Goal: Information Seeking & Learning: Learn about a topic

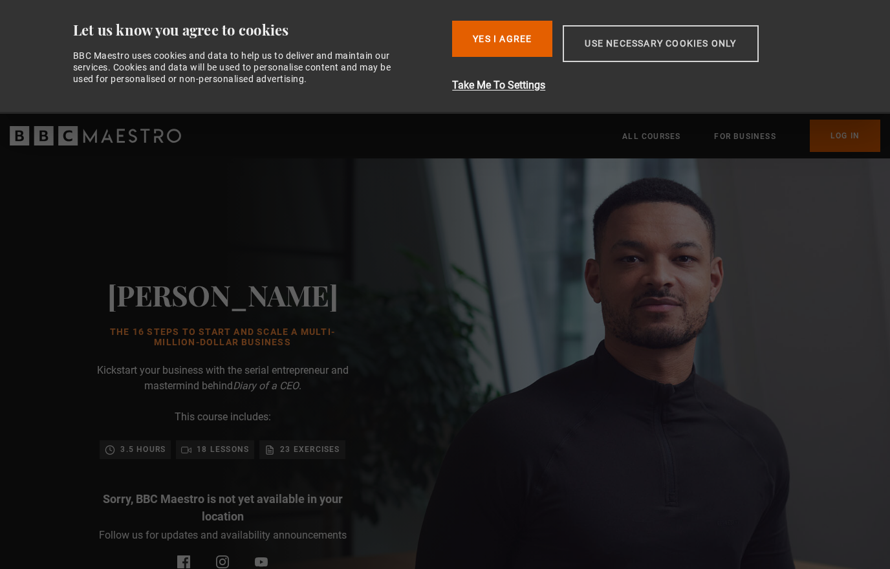
click at [630, 40] on button "Use necessary cookies only" at bounding box center [660, 43] width 195 height 37
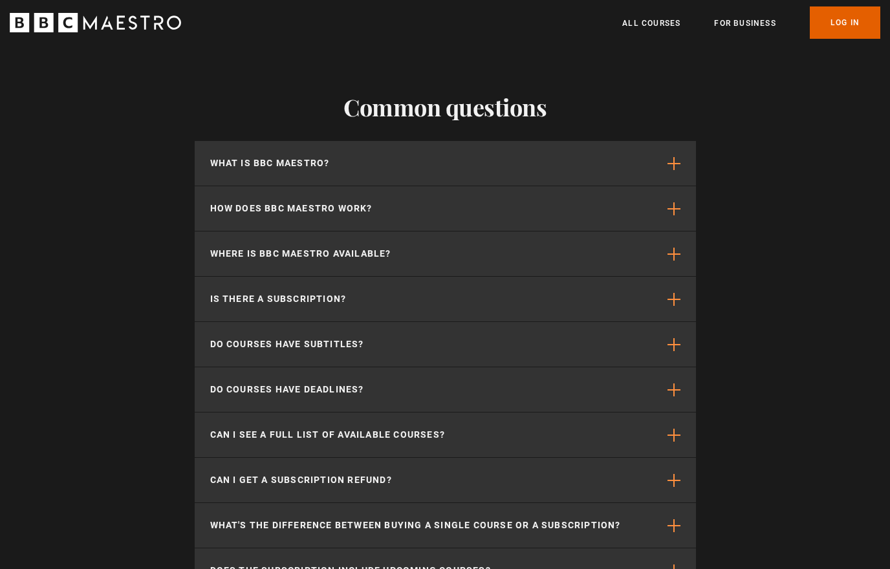
scroll to position [2617, 0]
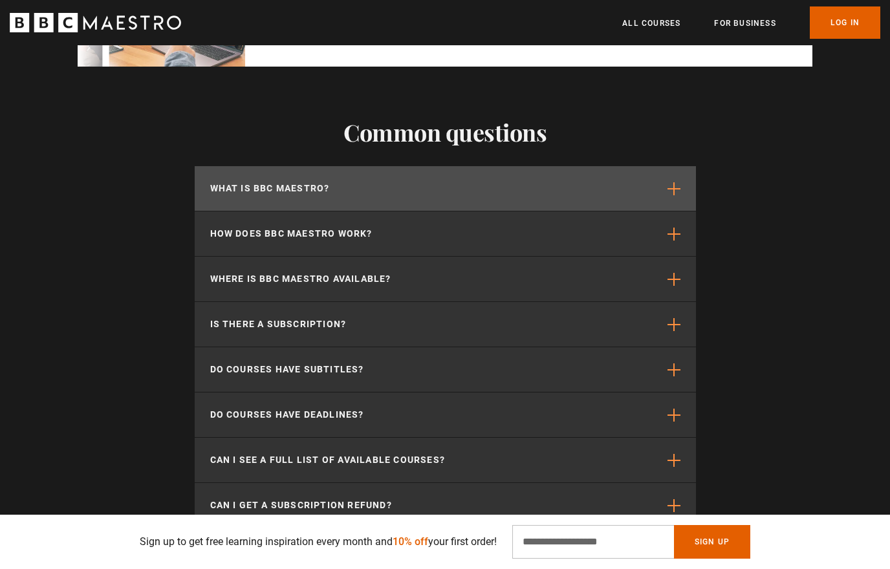
click at [390, 201] on button "What is BBC Maestro?" at bounding box center [445, 188] width 501 height 45
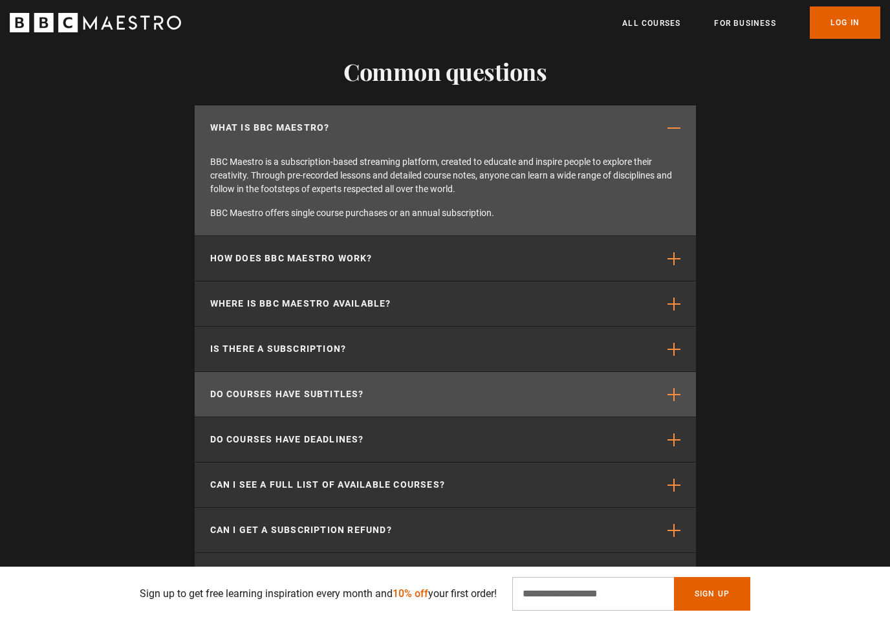
scroll to position [2733, 0]
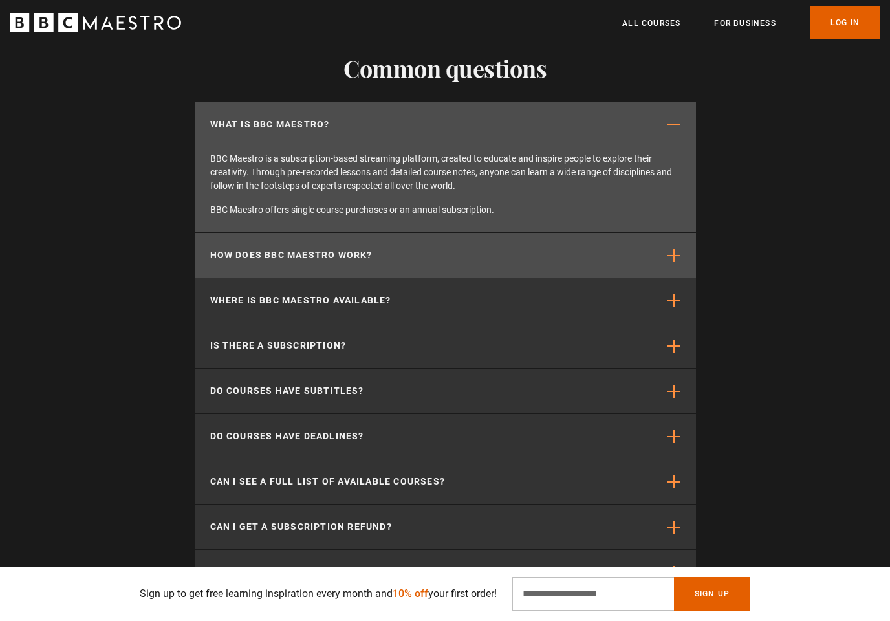
click at [396, 247] on button "How does BBC Maestro work?" at bounding box center [445, 255] width 501 height 45
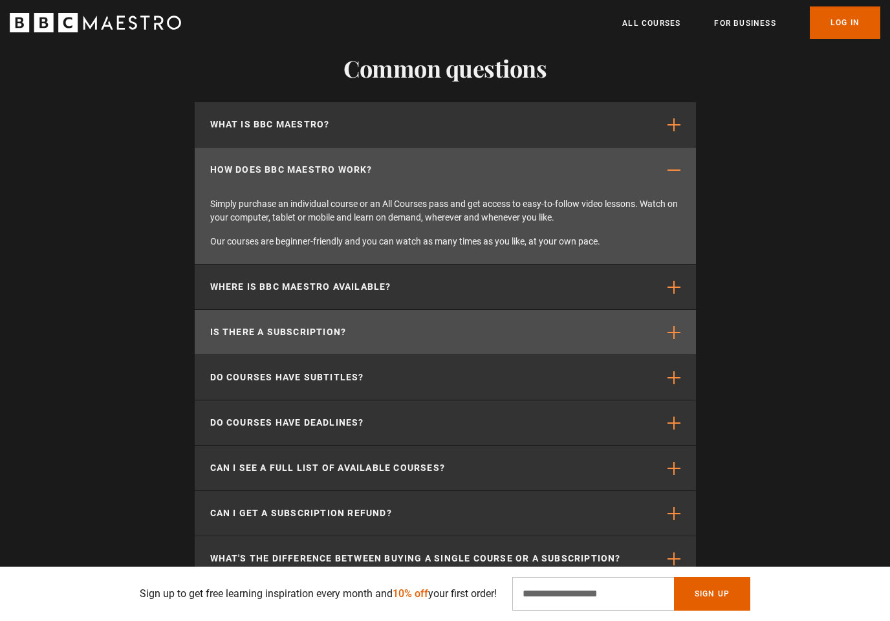
click at [402, 334] on button "Is there a subscription?" at bounding box center [445, 332] width 501 height 45
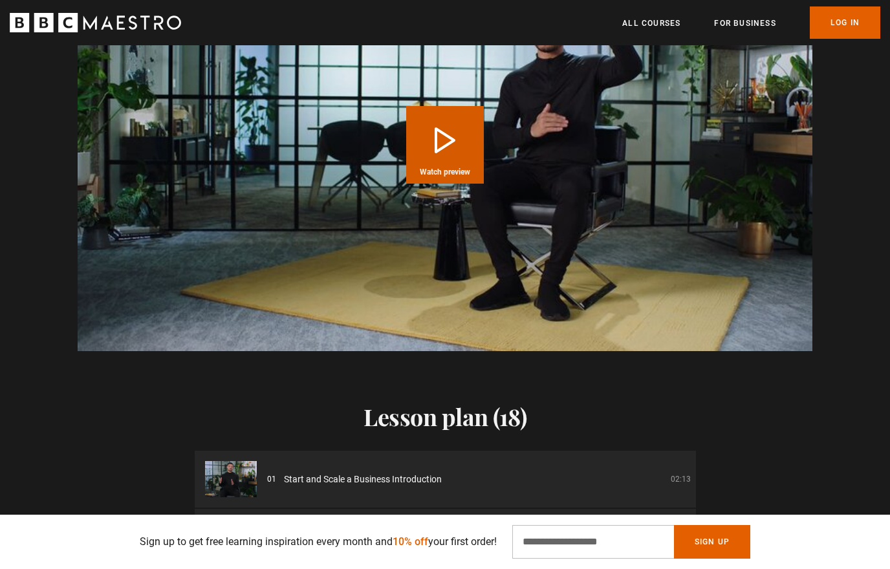
scroll to position [1046, 0]
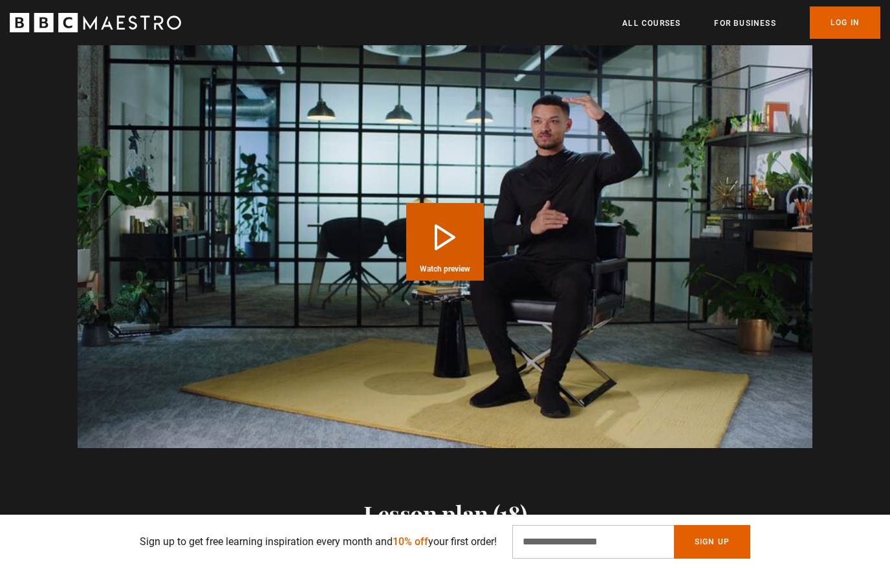
click at [448, 245] on button "Play Course overview for The 16 Steps to Start and Scale a Multi-Million-Dollar…" at bounding box center [445, 242] width 78 height 78
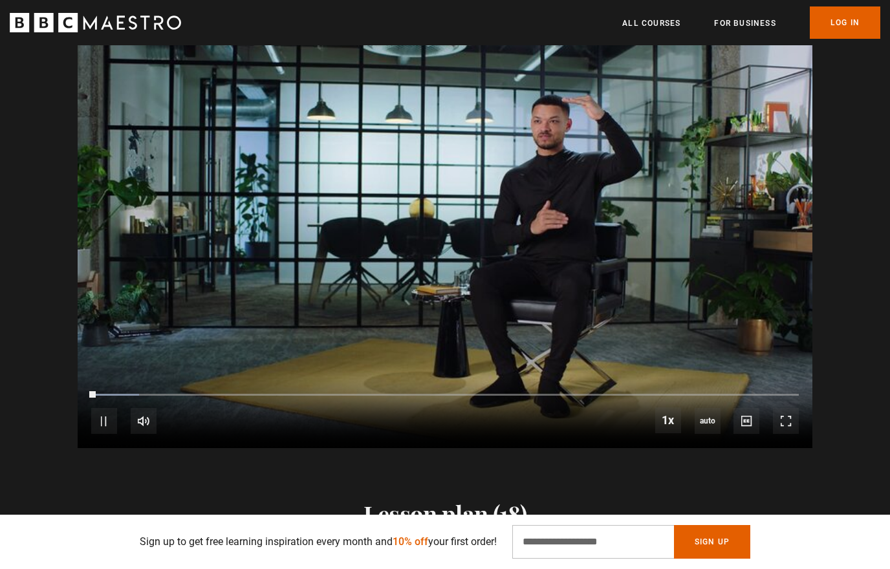
scroll to position [0, 1017]
click at [669, 425] on span "Video Player" at bounding box center [668, 421] width 26 height 26
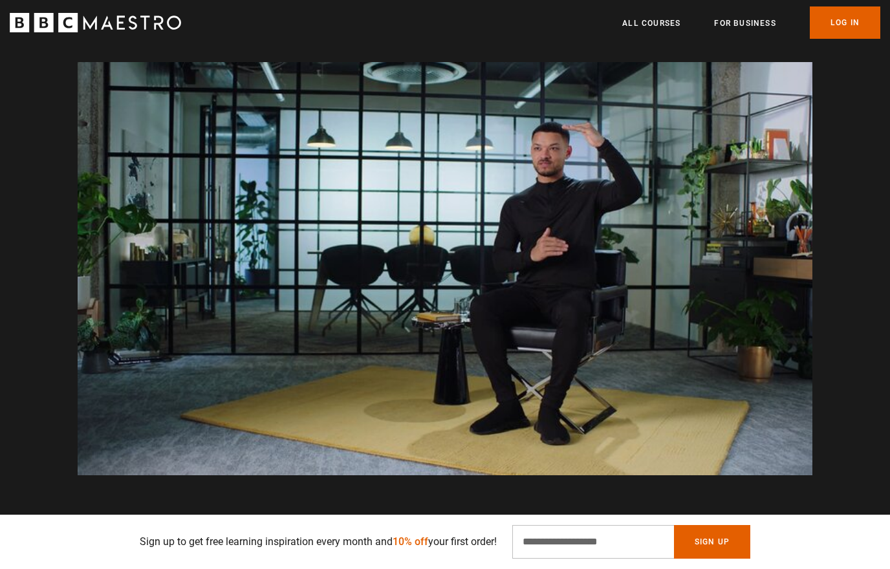
scroll to position [0, 1865]
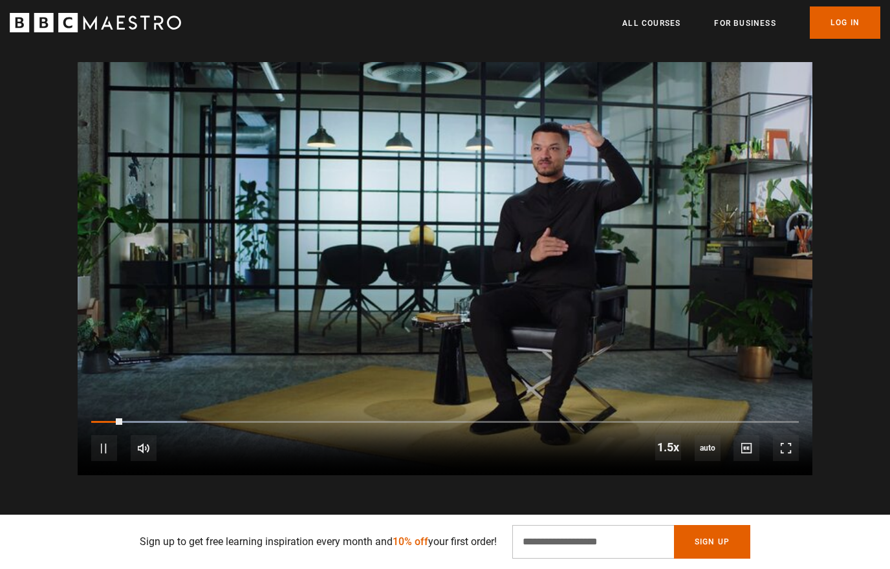
click at [97, 452] on span "Video Player" at bounding box center [104, 448] width 26 height 26
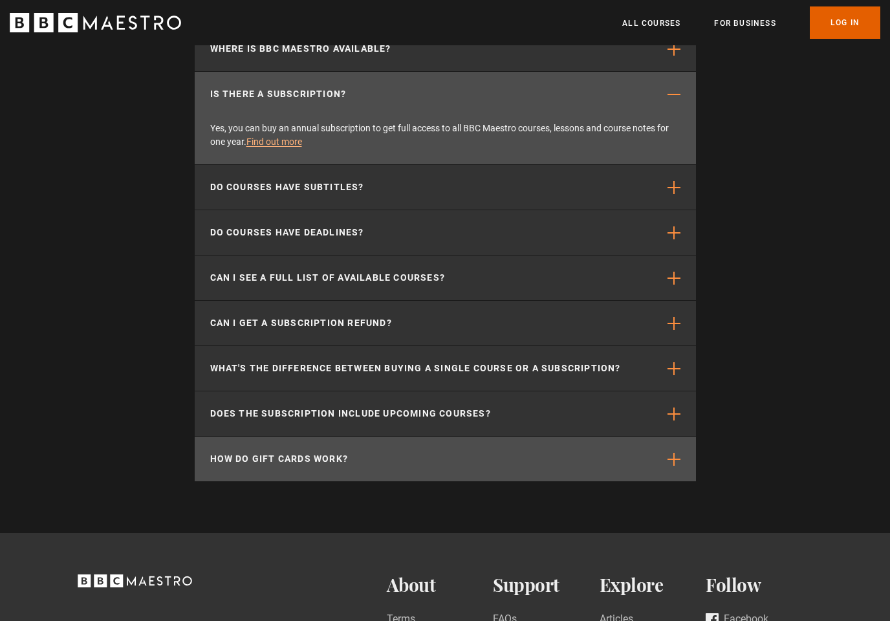
scroll to position [2906, 0]
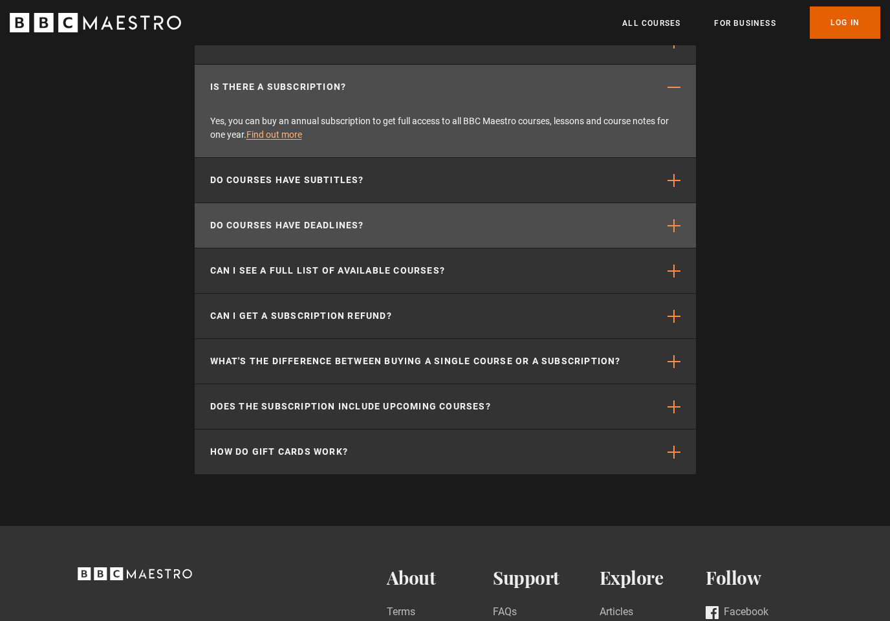
click at [372, 221] on button "Do courses have deadlines?" at bounding box center [445, 225] width 501 height 45
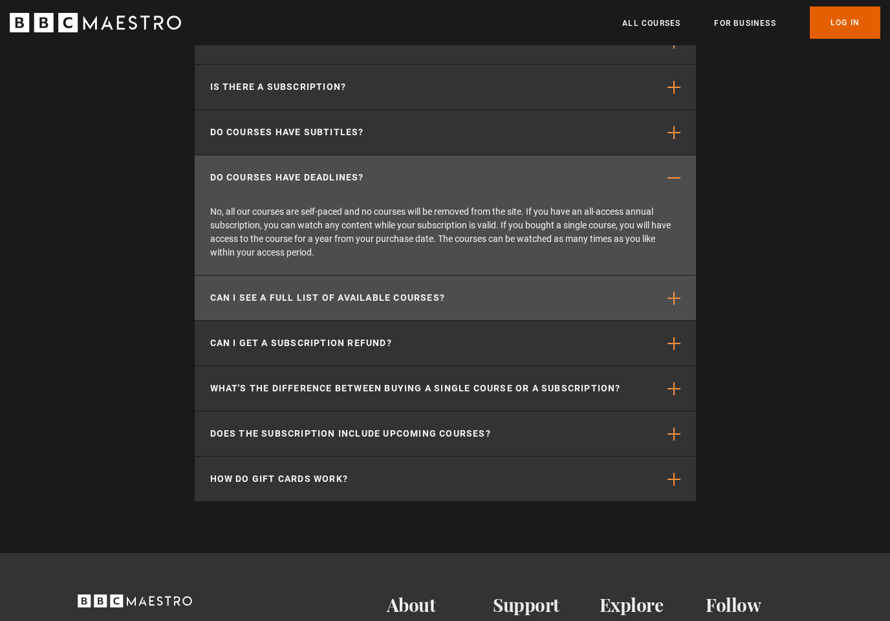
click at [355, 291] on p "Can I see a full list of available courses?" at bounding box center [328, 298] width 236 height 14
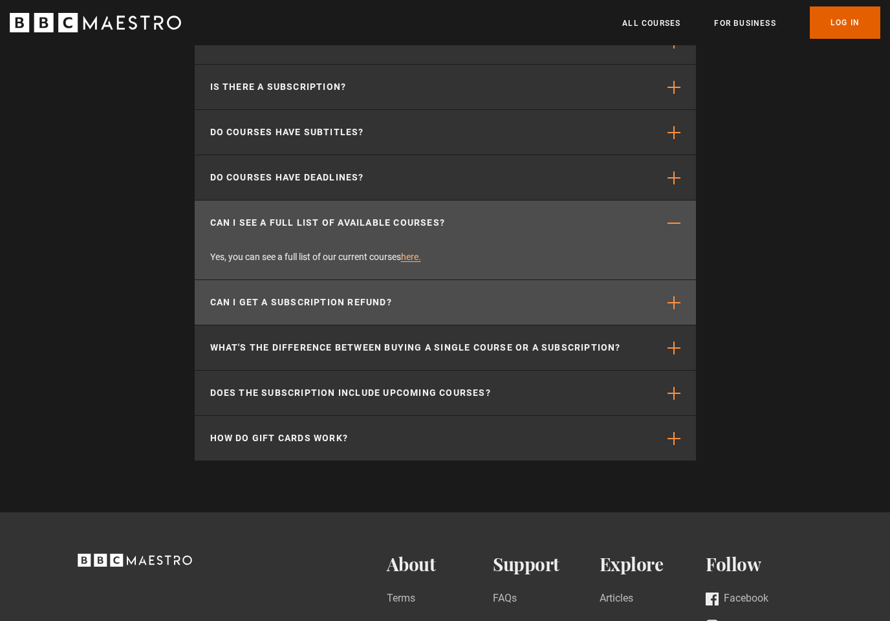
click at [369, 314] on button "Can I get a subscription refund?" at bounding box center [445, 302] width 501 height 45
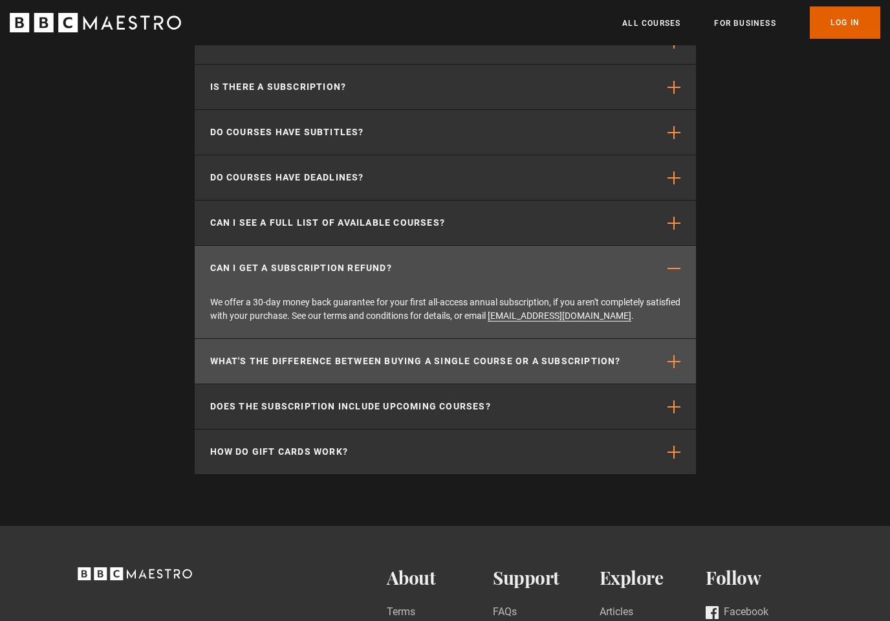
scroll to position [0, 2204]
click at [381, 363] on p "What's the difference between buying a single course or a subscription?" at bounding box center [415, 362] width 411 height 14
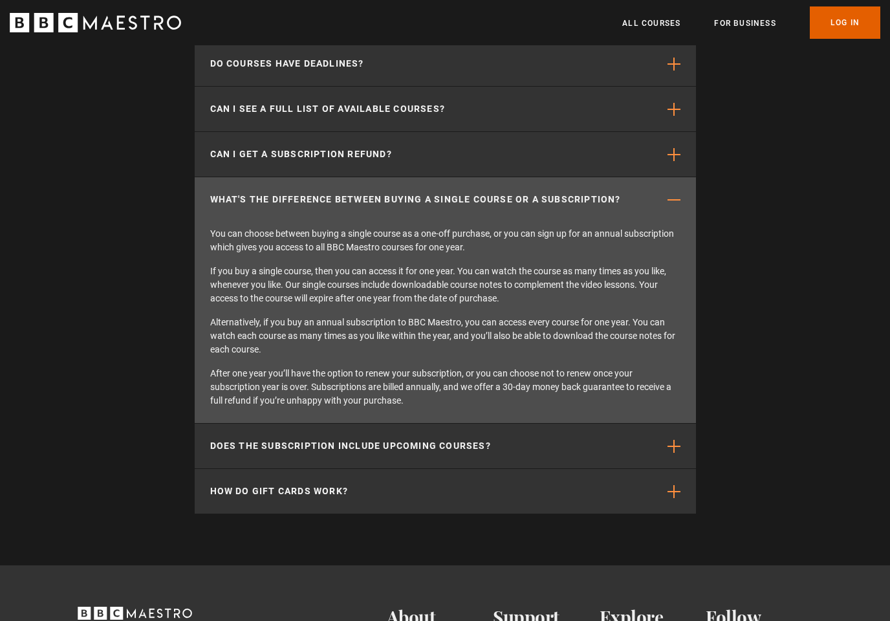
scroll to position [3027, 0]
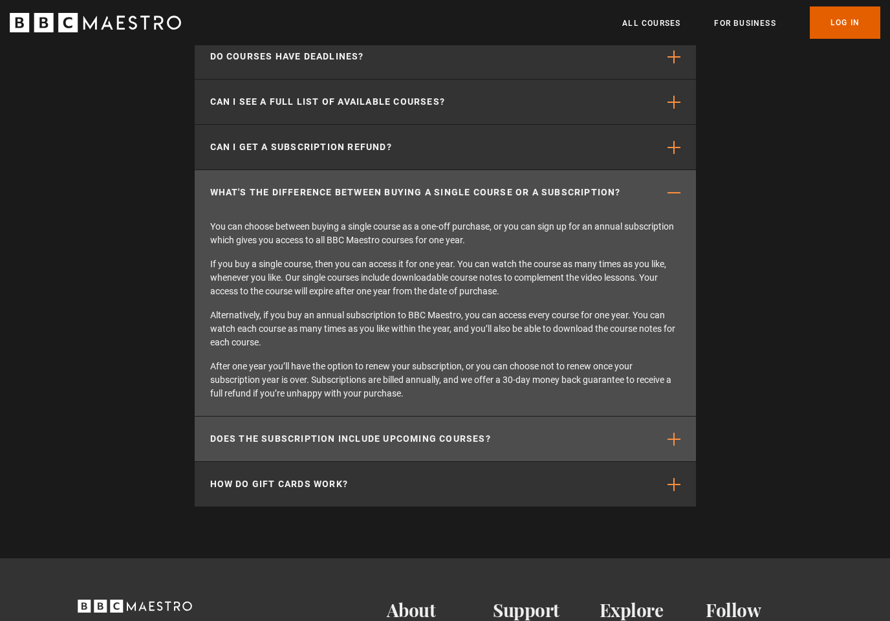
click at [386, 435] on p "Does the subscription include upcoming courses?" at bounding box center [350, 439] width 281 height 14
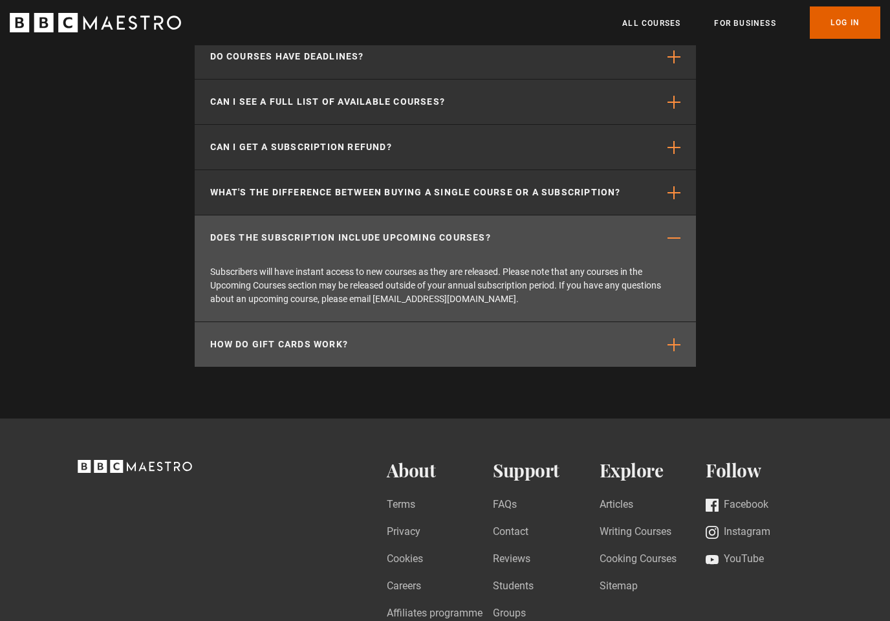
click at [373, 340] on button "How do gift cards work?" at bounding box center [445, 344] width 501 height 45
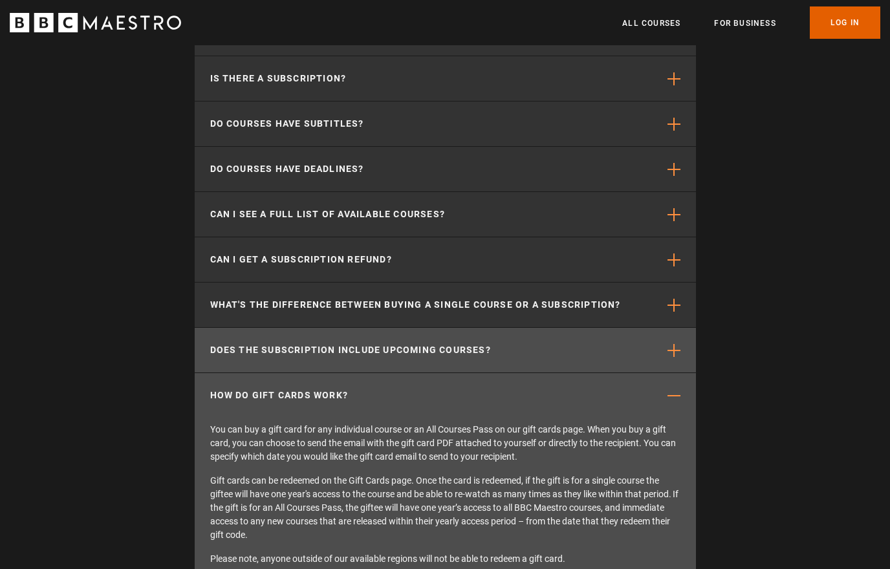
scroll to position [2692, 0]
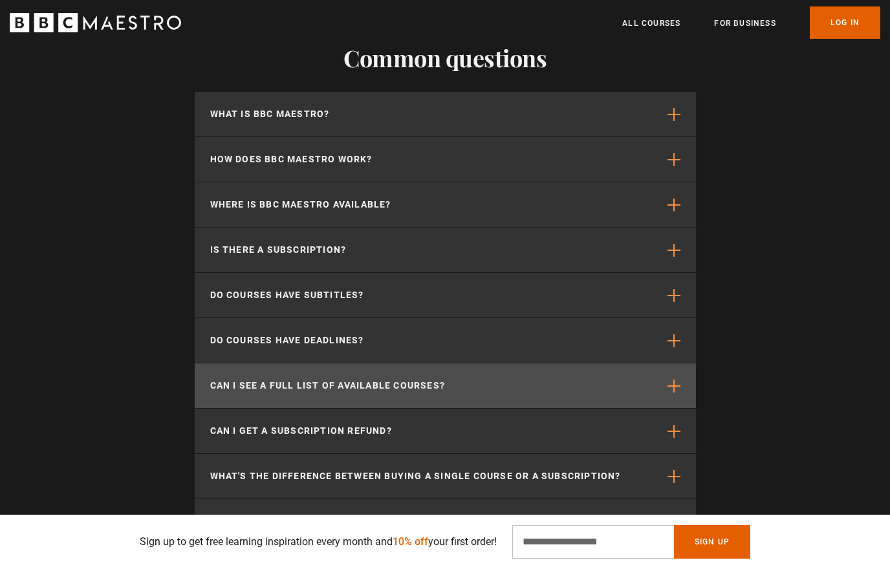
click at [368, 381] on p "Can I see a full list of available courses?" at bounding box center [328, 386] width 236 height 14
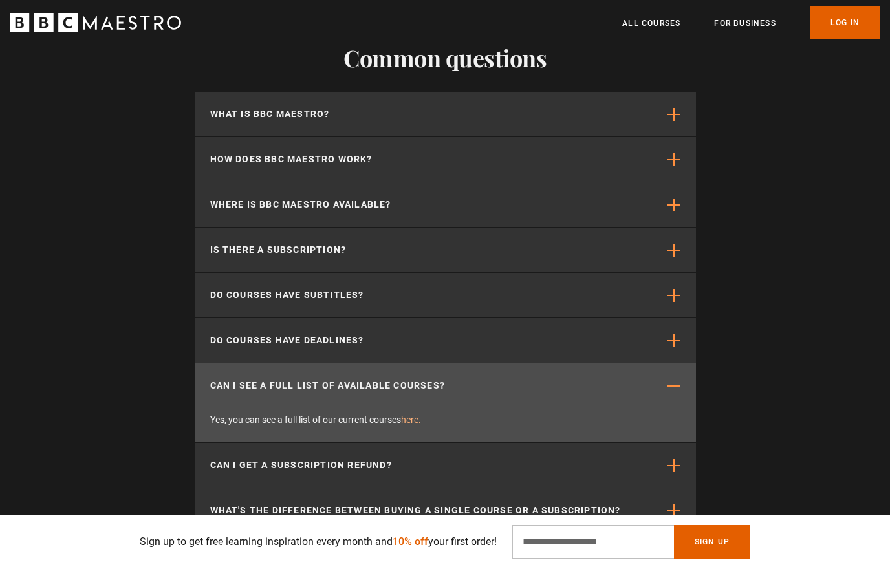
click at [412, 415] on link "here." at bounding box center [411, 420] width 20 height 10
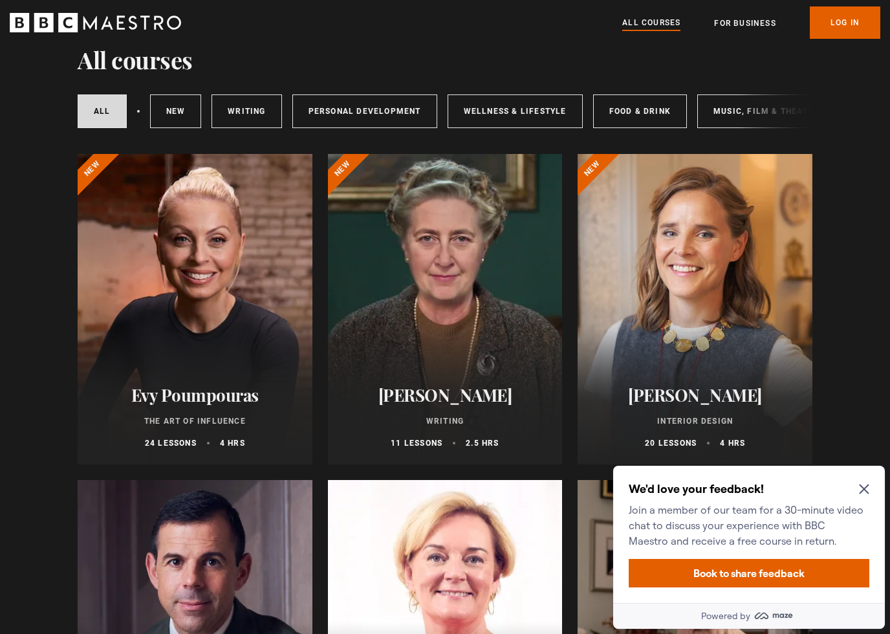
click at [865, 487] on icon "Close Maze Prompt" at bounding box center [864, 489] width 10 height 10
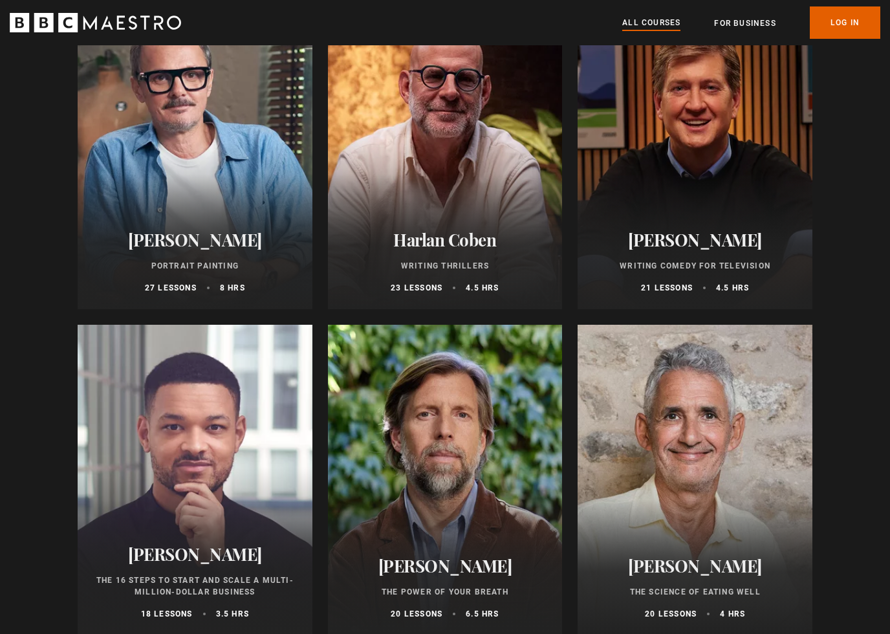
scroll to position [1275, 0]
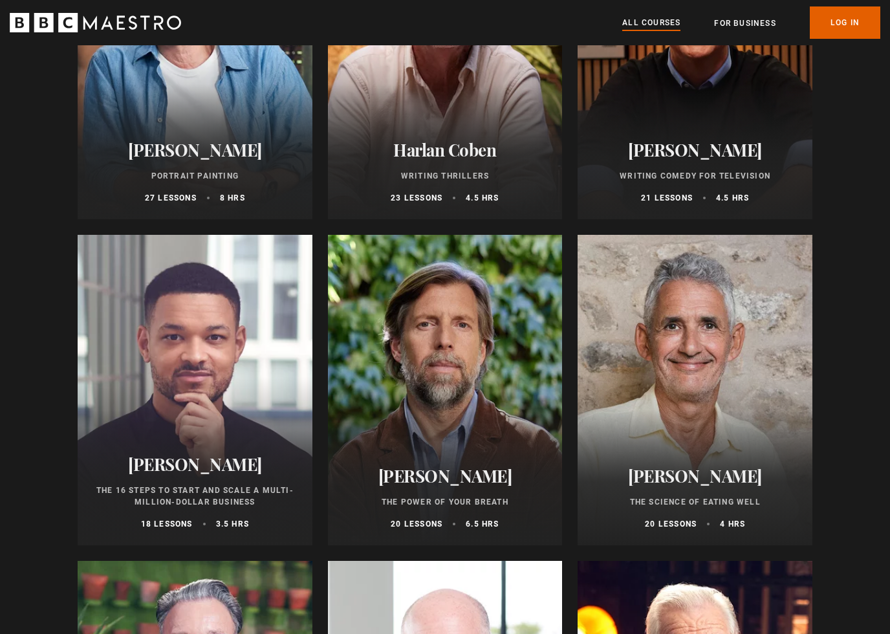
click at [171, 349] on div at bounding box center [195, 390] width 235 height 311
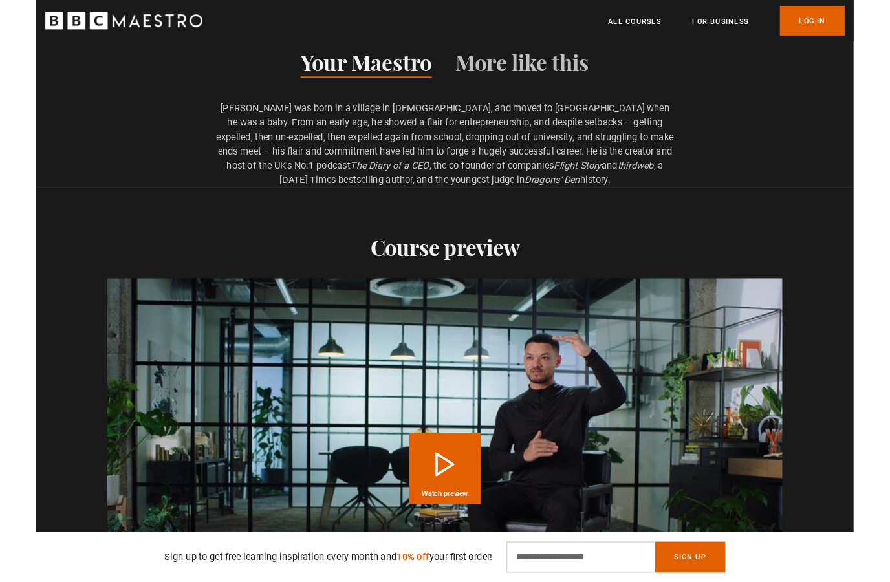
scroll to position [774, 0]
